Goal: Information Seeking & Learning: Learn about a topic

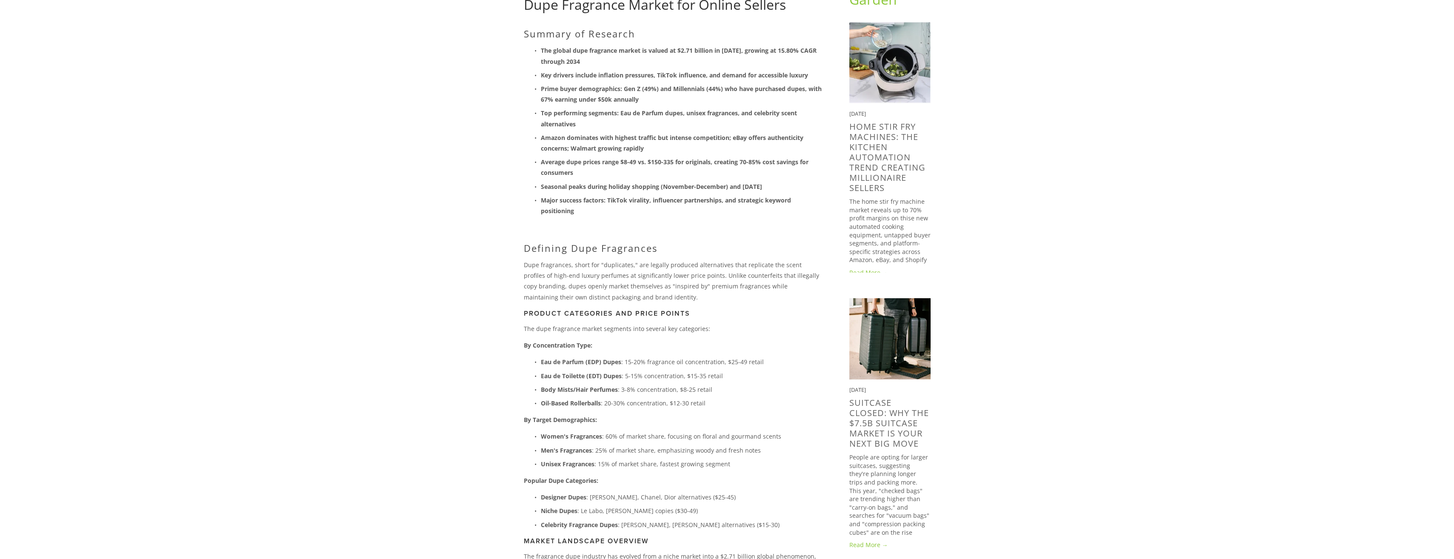
scroll to position [128, 0]
click at [627, 270] on p "Dupe fragrances, short for "duplicates," are legally produced alternatives that…" at bounding box center [673, 279] width 298 height 43
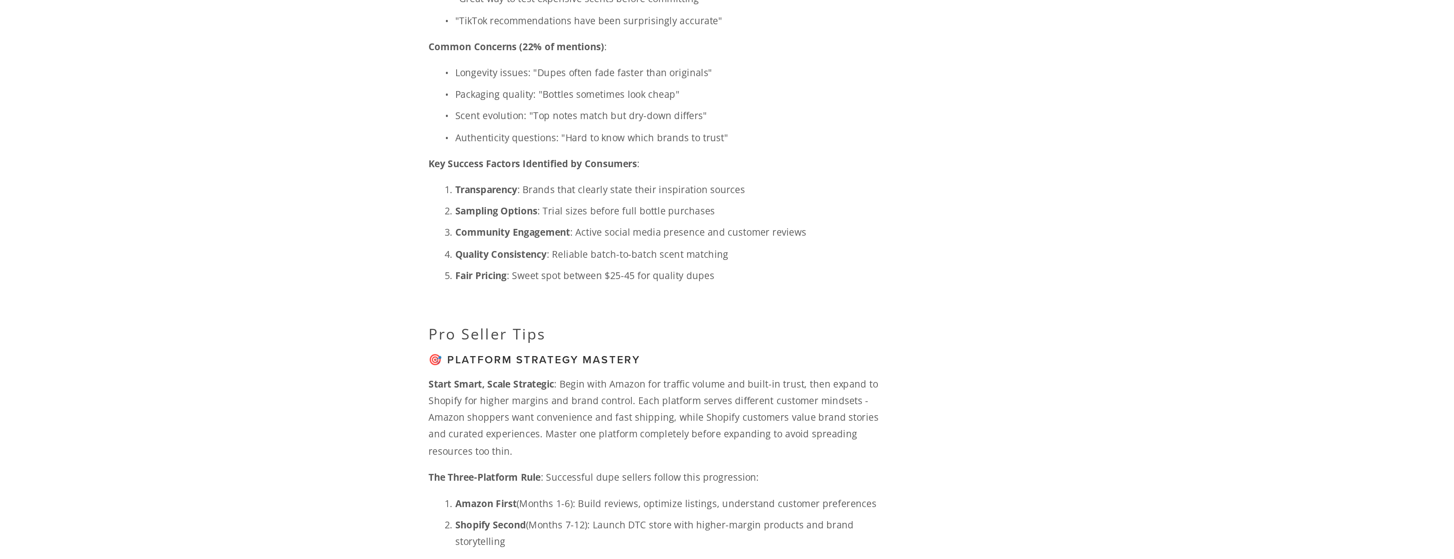
scroll to position [2260, 0]
click at [699, 268] on p "Packaging quality: "Bottles sometimes look cheap"" at bounding box center [681, 262] width 281 height 11
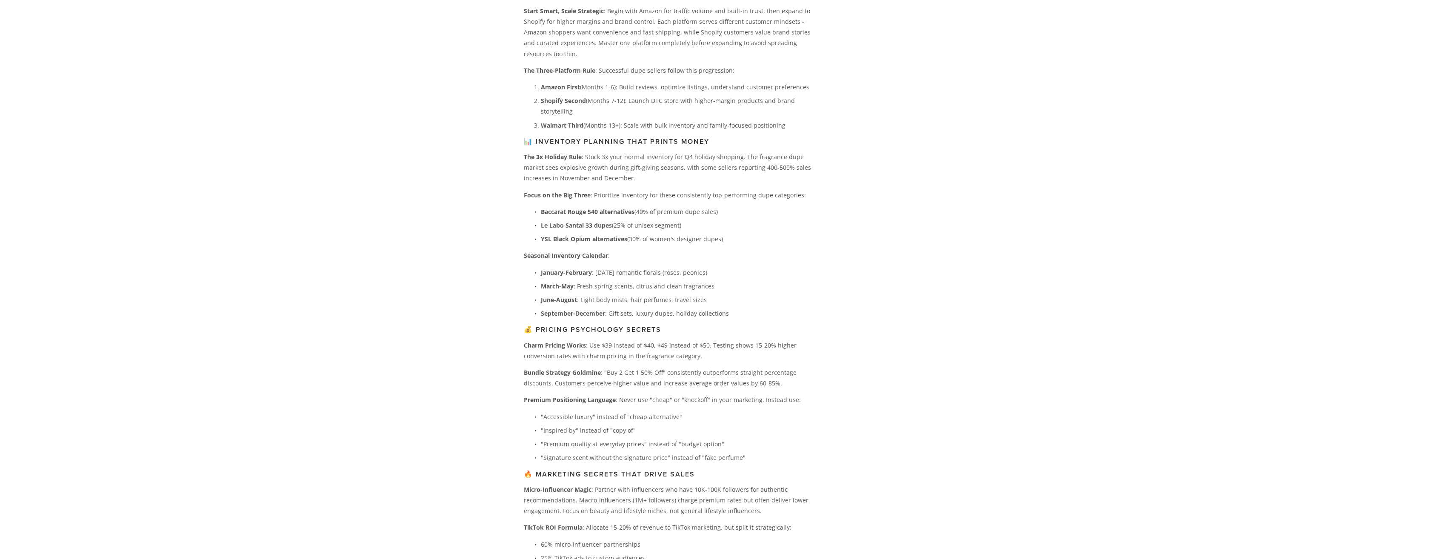
scroll to position [2699, 0]
